Goal: Task Accomplishment & Management: Use online tool/utility

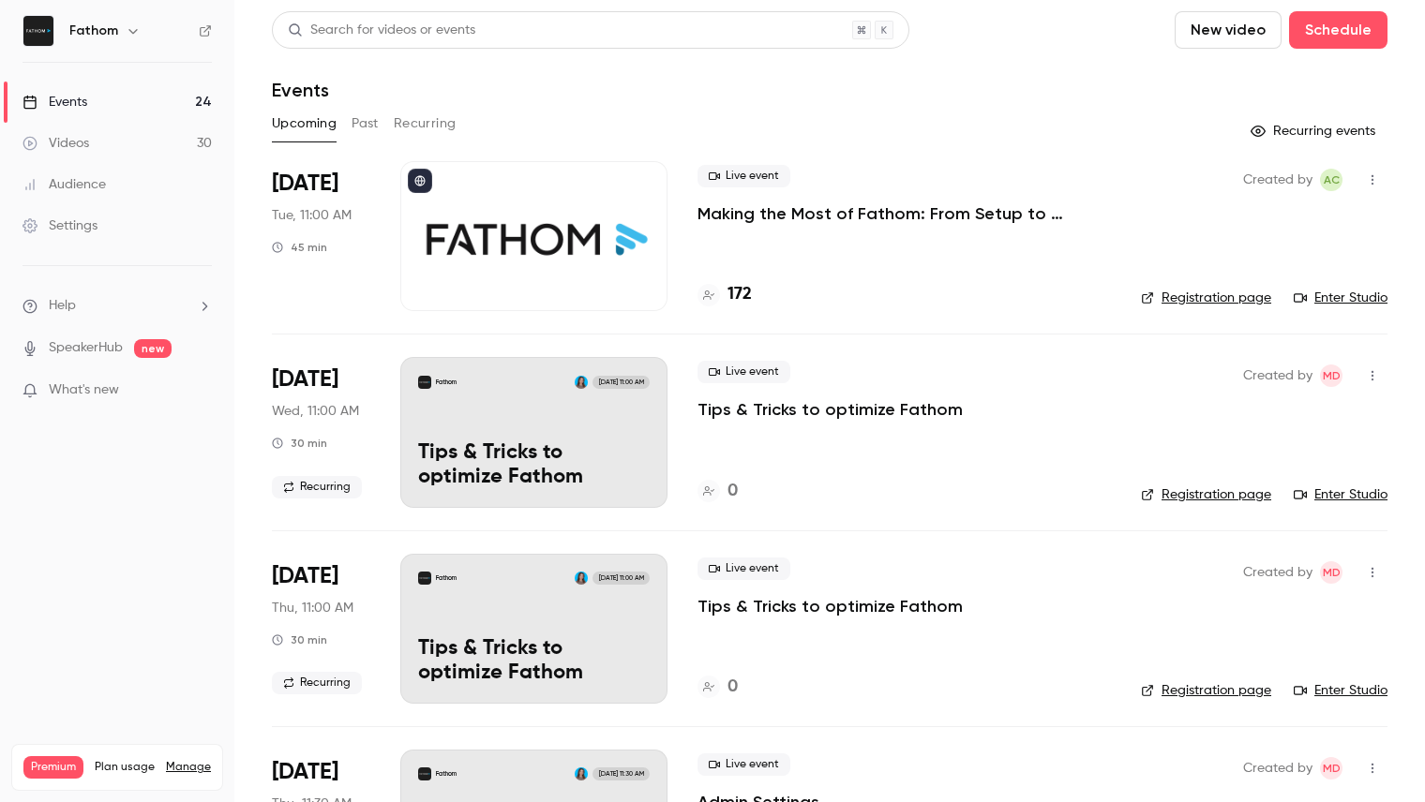
click at [787, 215] on p "Making the Most of Fathom: From Setup to Success" at bounding box center [903, 213] width 413 height 22
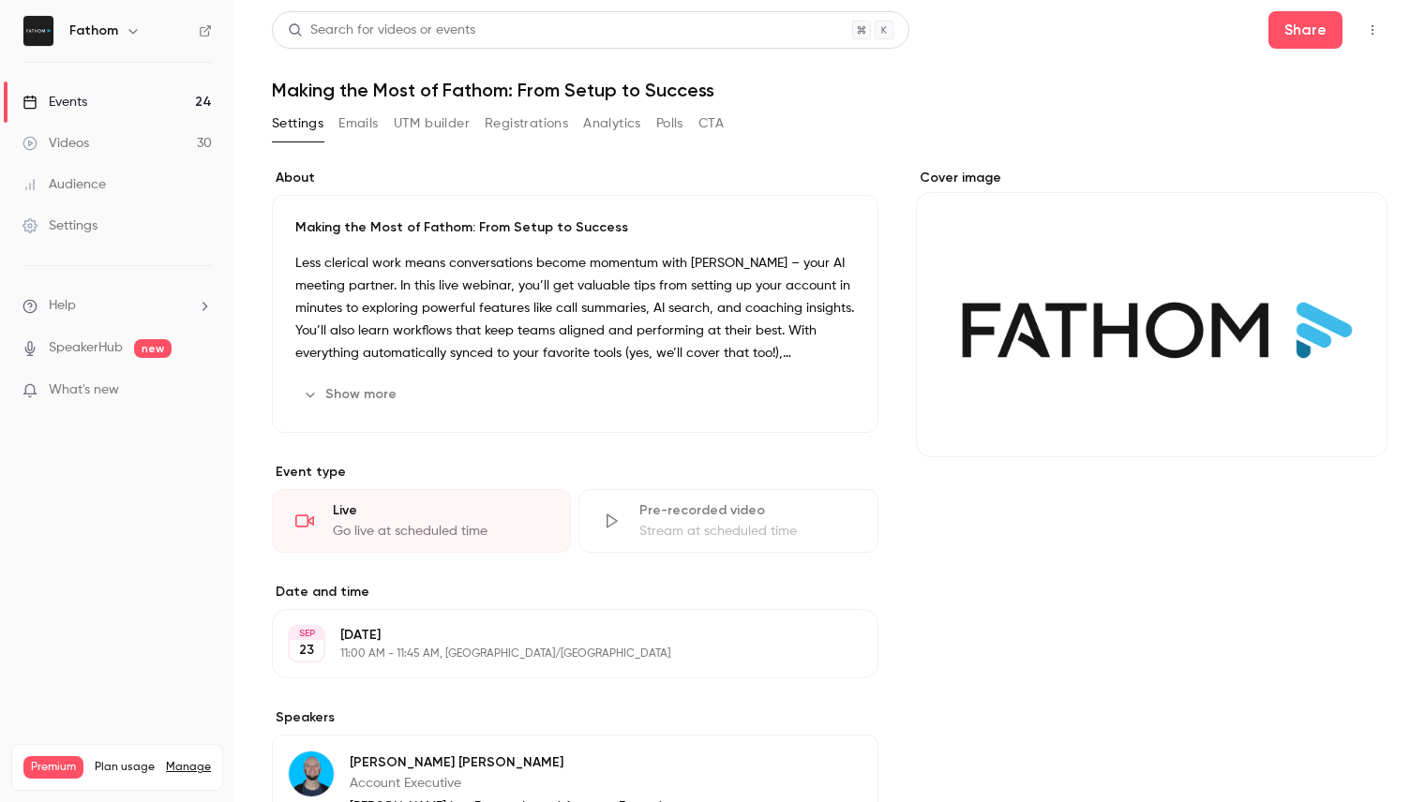
click at [1373, 31] on icon "button" at bounding box center [1372, 29] width 15 height 13
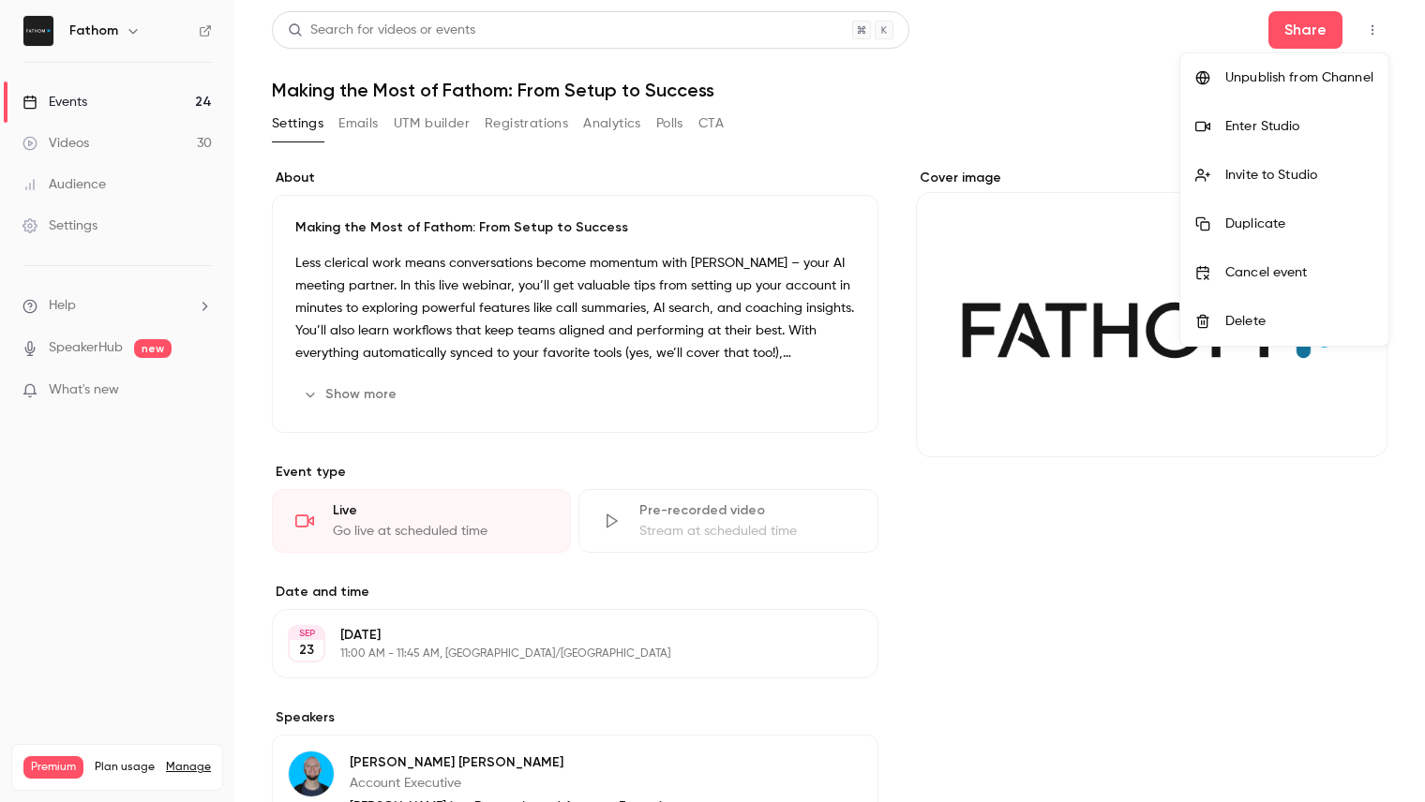
click at [1325, 31] on div at bounding box center [712, 401] width 1425 height 802
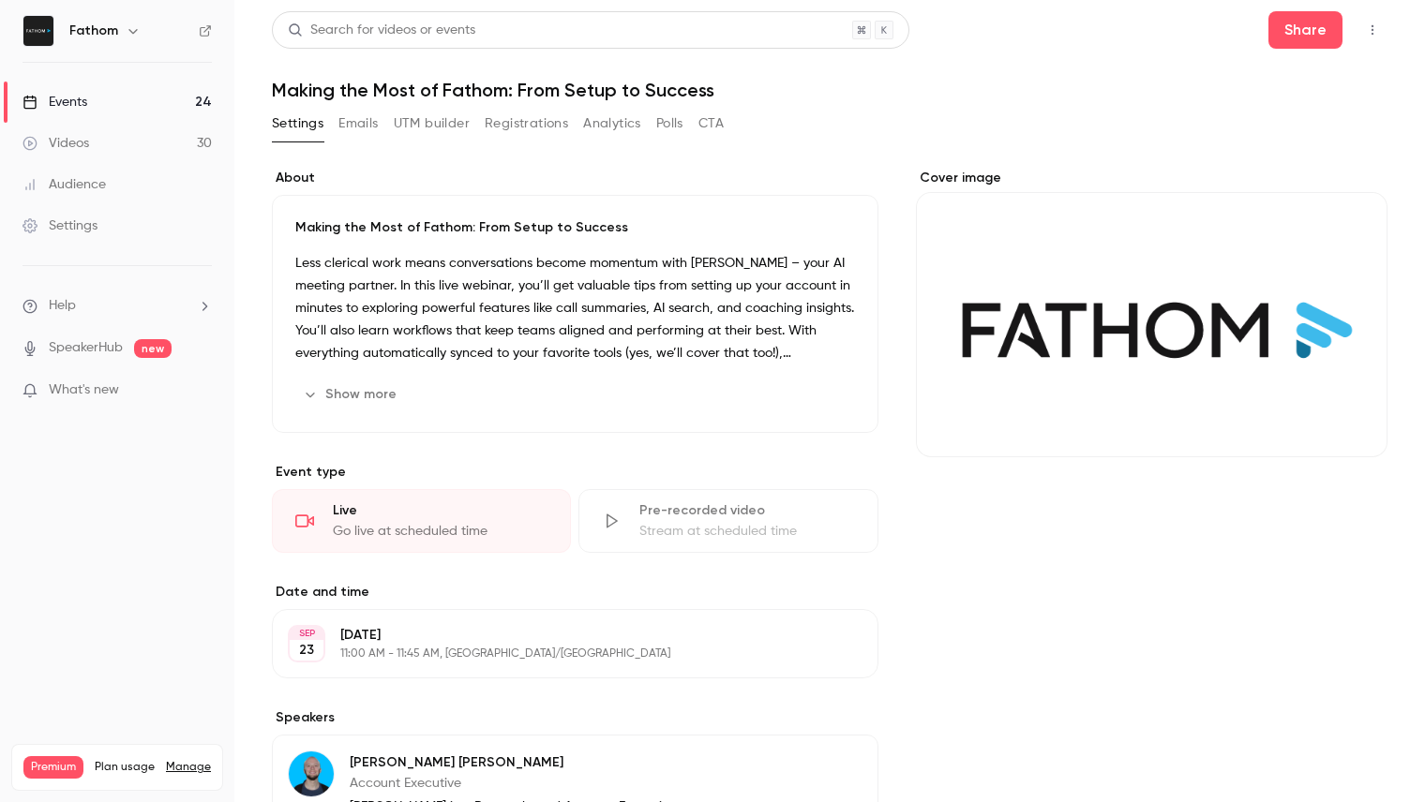
click at [1373, 31] on icon "button" at bounding box center [1372, 29] width 15 height 13
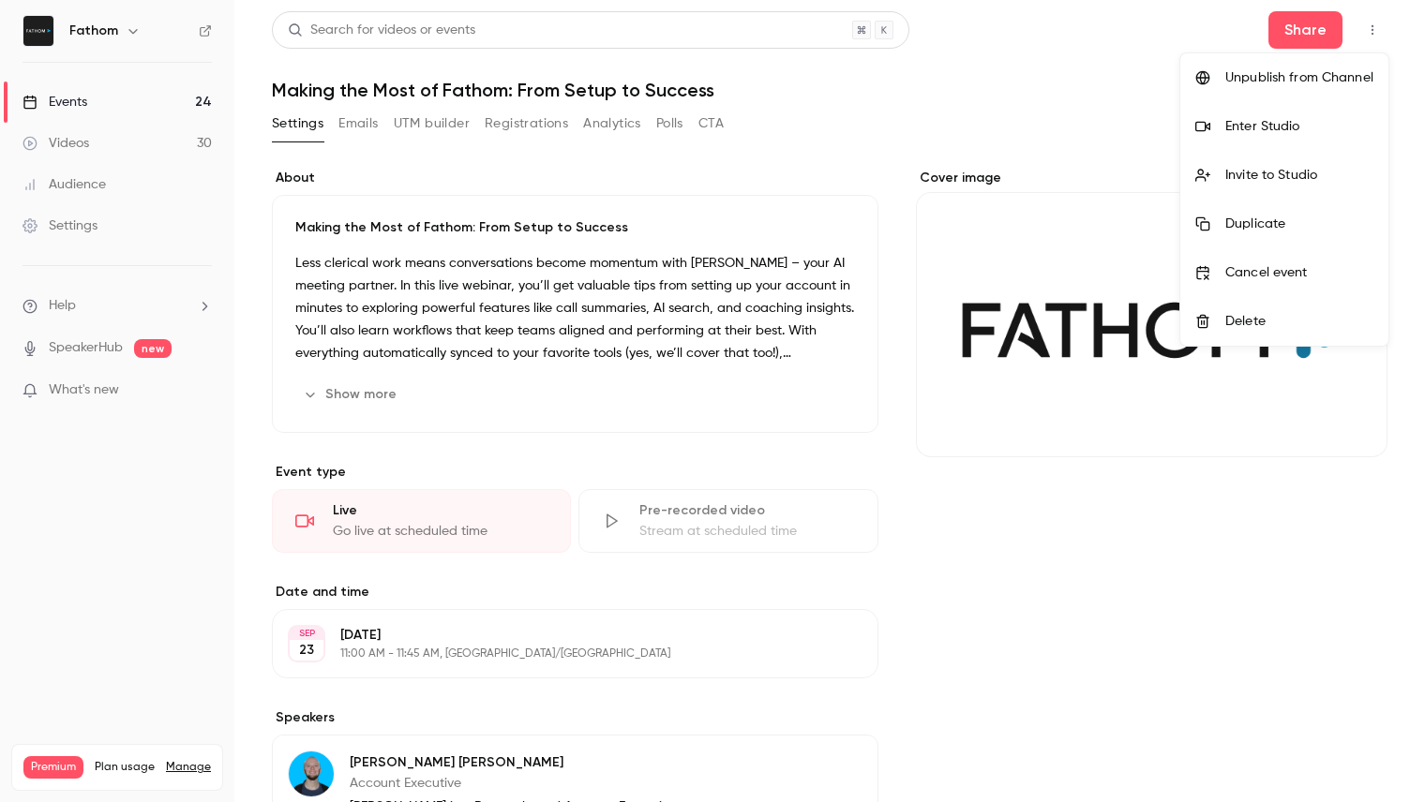
click at [1234, 126] on div "Enter Studio" at bounding box center [1299, 126] width 148 height 19
